Goal: Find specific page/section: Find specific page/section

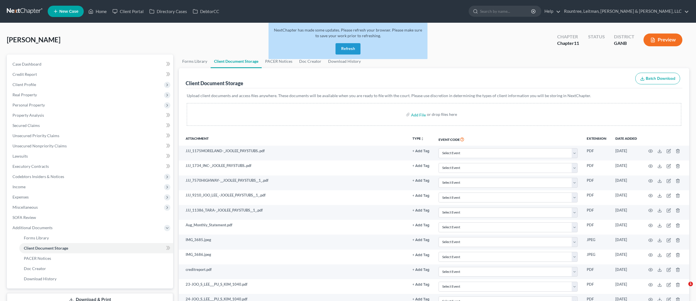
select select "5"
click at [30, 11] on link at bounding box center [25, 11] width 36 height 10
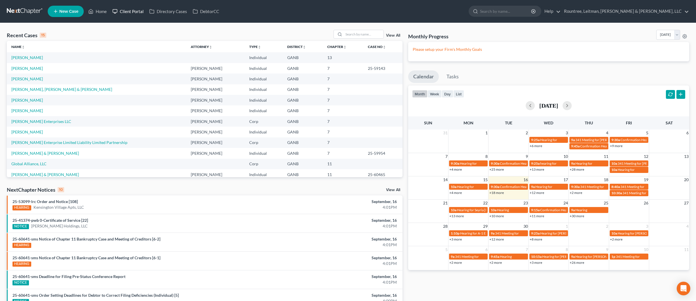
click at [133, 13] on link "Client Portal" at bounding box center [128, 11] width 37 height 10
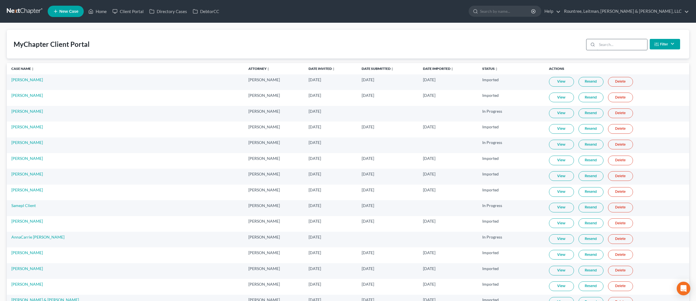
click at [618, 45] on input "search" at bounding box center [622, 44] width 50 height 11
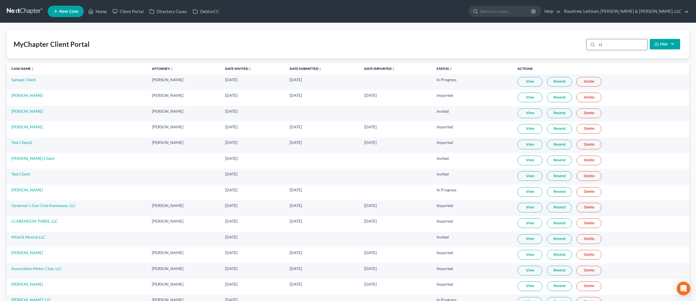
type input "c"
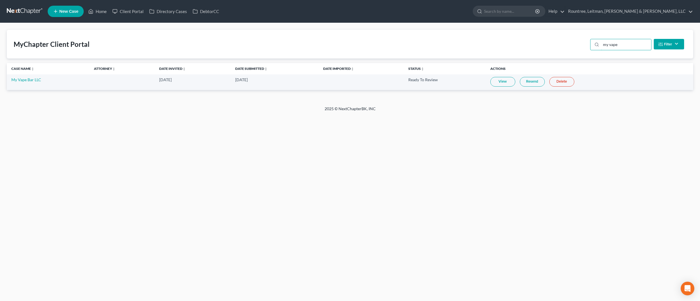
type input "my vape"
click at [496, 83] on link "View" at bounding box center [502, 82] width 25 height 10
click at [499, 81] on link "View" at bounding box center [502, 82] width 25 height 10
